Goal: Transaction & Acquisition: Purchase product/service

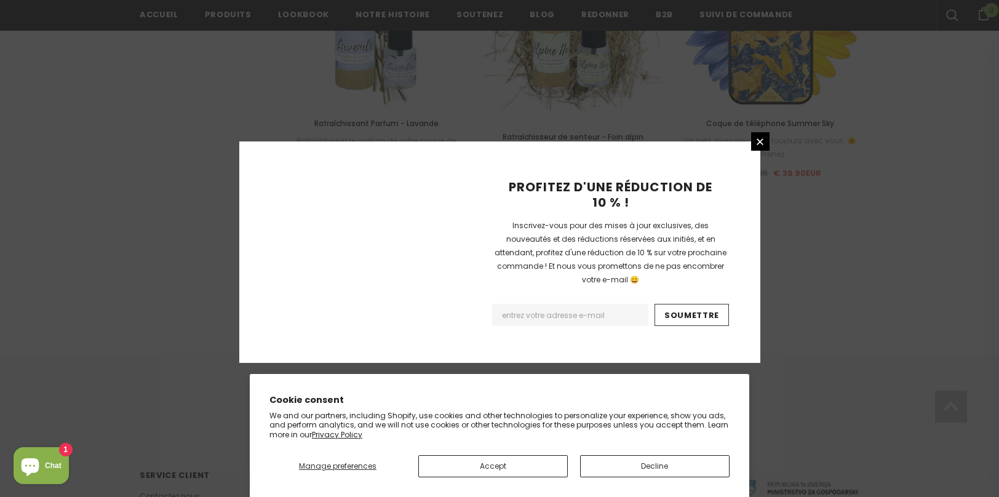
scroll to position [1433, 0]
